Goal: Transaction & Acquisition: Purchase product/service

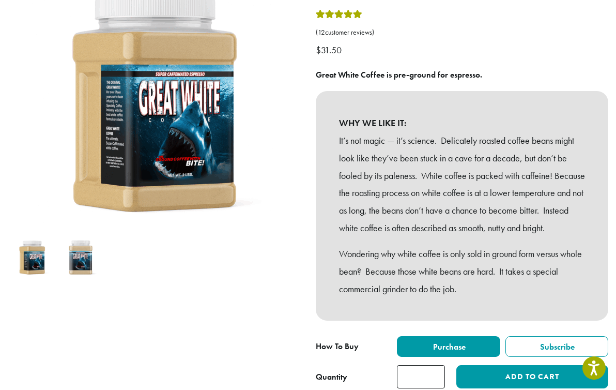
scroll to position [143, 0]
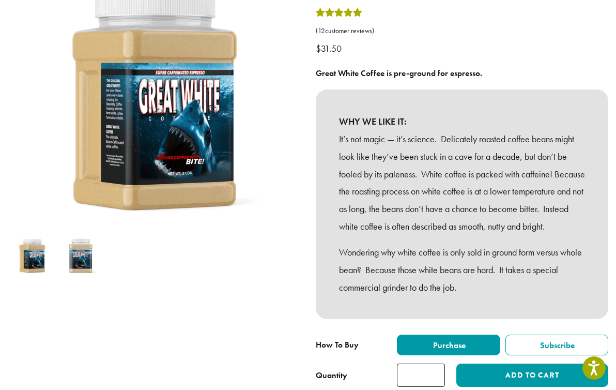
click at [69, 261] on img at bounding box center [80, 256] width 40 height 40
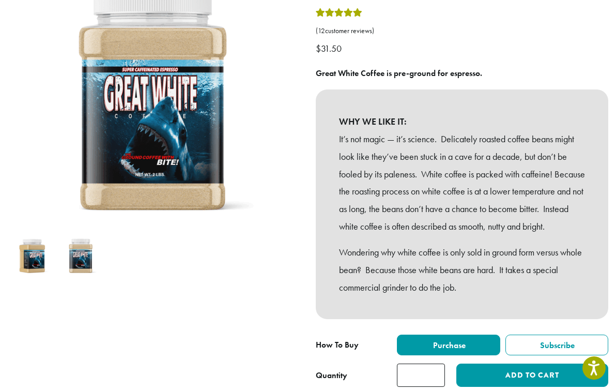
click at [38, 266] on img at bounding box center [32, 256] width 40 height 40
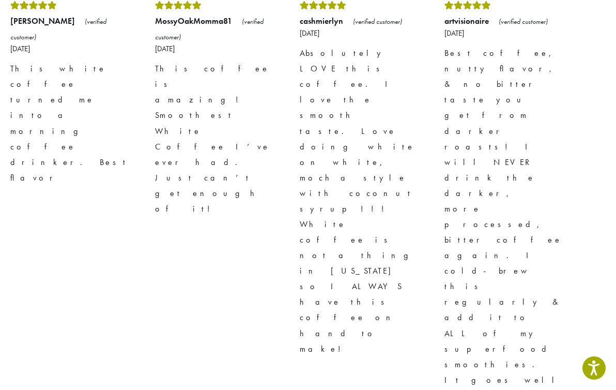
scroll to position [1035, 0]
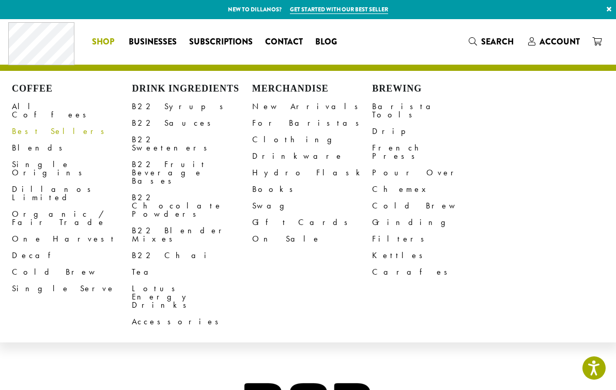
click at [40, 125] on link "Best Sellers" at bounding box center [72, 131] width 120 height 17
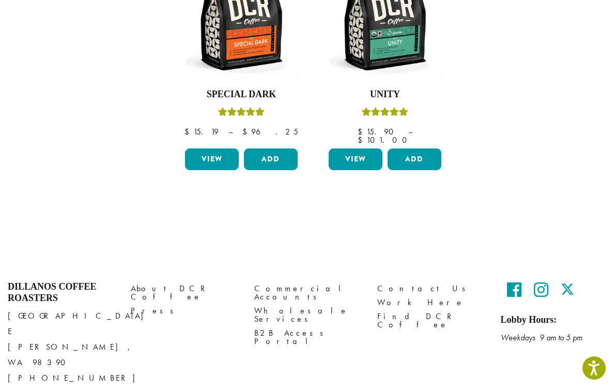
scroll to position [458, 0]
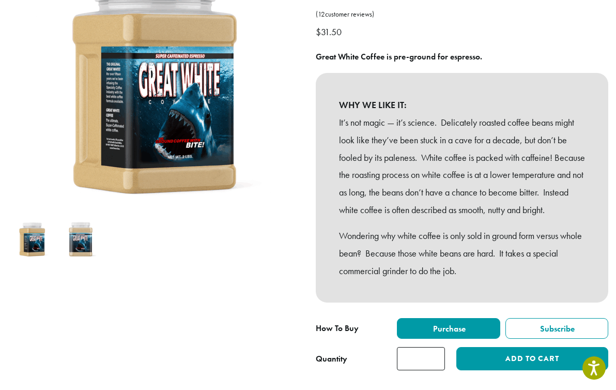
scroll to position [159, 0]
